Goal: Transaction & Acquisition: Purchase product/service

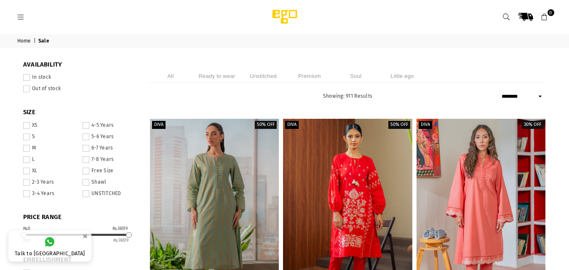
select select "******"
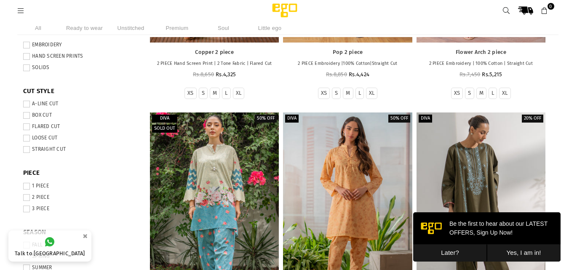
scroll to position [278, 0]
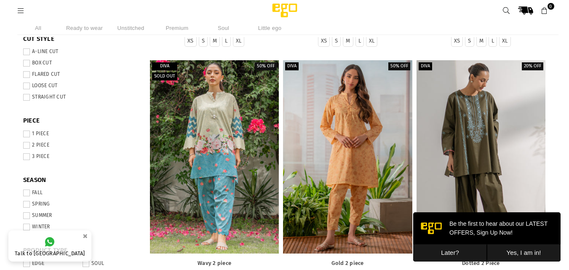
click at [26, 227] on span at bounding box center [26, 226] width 7 height 7
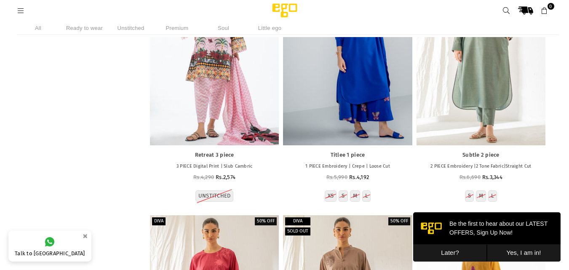
scroll to position [1364, 0]
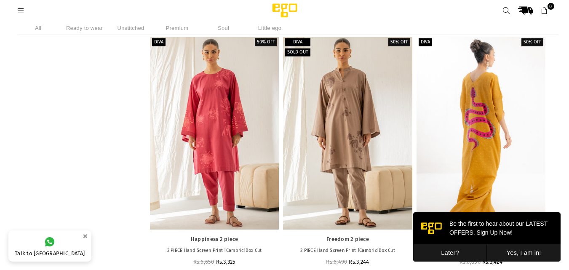
click at [468, 251] on button "Later?" at bounding box center [450, 252] width 74 height 17
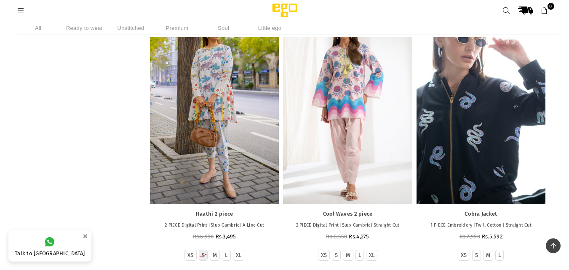
scroll to position [7201, 0]
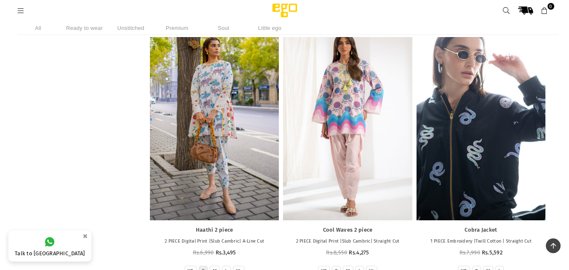
drag, startPoint x: 184, startPoint y: 169, endPoint x: 82, endPoint y: 173, distance: 101.9
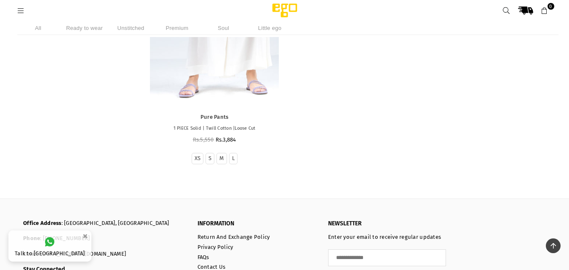
scroll to position [11542, 0]
